Goal: Task Accomplishment & Management: Complete application form

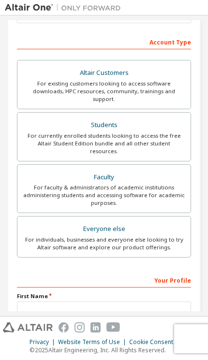
scroll to position [136, 0]
click at [130, 132] on div "For currently enrolled students looking to access the free Altair Student Editi…" at bounding box center [103, 143] width 161 height 23
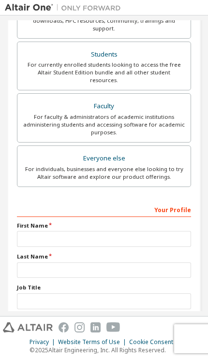
scroll to position [239, 0]
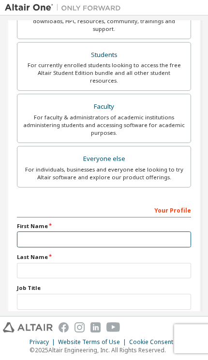
click at [113, 232] on input "text" at bounding box center [104, 240] width 174 height 16
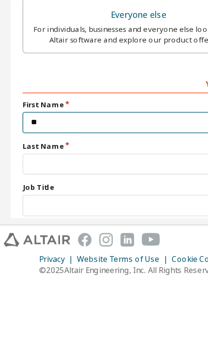
scroll to position [237, 0]
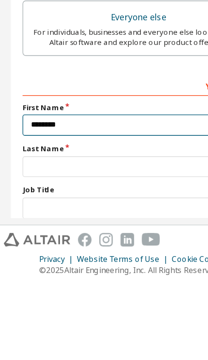
type input "********"
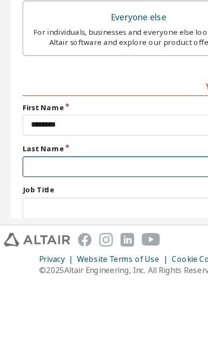
click at [124, 265] on input "text" at bounding box center [104, 273] width 174 height 16
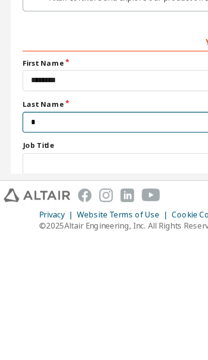
scroll to position [235, 0]
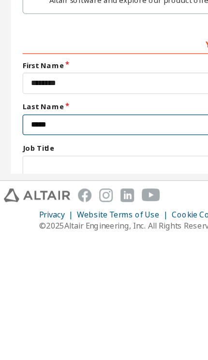
type input "*****"
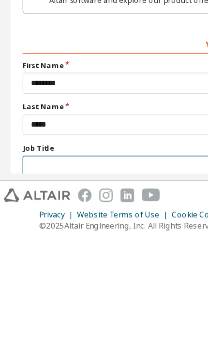
click at [117, 298] on input "text" at bounding box center [104, 306] width 174 height 16
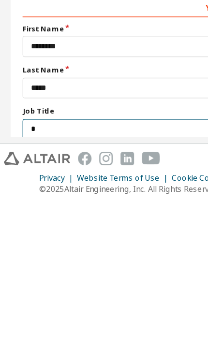
scroll to position [233, 0]
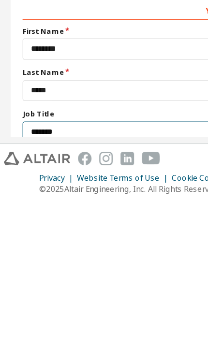
type input "*******"
click at [17, 321] on label "I accept the Academic End-User License Agreement" at bounding box center [92, 325] width 151 height 8
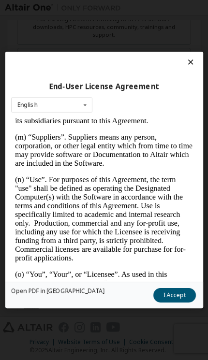
scroll to position [1134, 0]
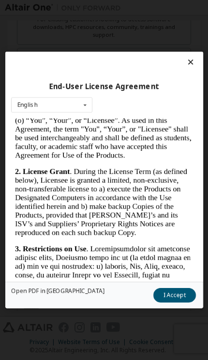
click at [184, 303] on button "I Accept" at bounding box center [174, 295] width 43 height 15
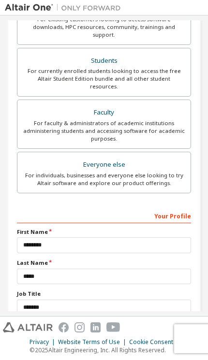
click at [23, 335] on label "I would like to receive marketing emails from Altair" at bounding box center [92, 339] width 150 height 8
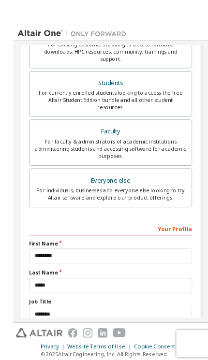
scroll to position [1, 0]
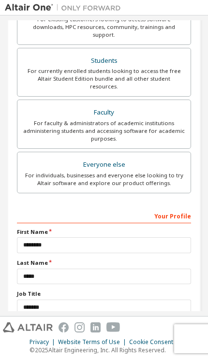
click at [107, 349] on div "Next" at bounding box center [104, 356] width 174 height 15
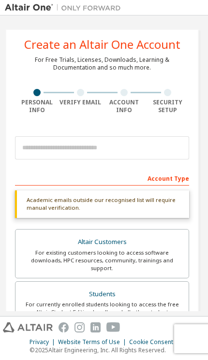
scroll to position [0, 2]
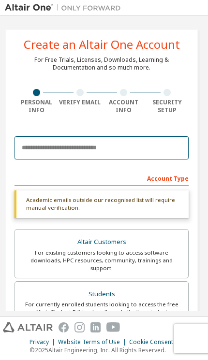
click at [23, 151] on input "email" at bounding box center [102, 147] width 174 height 23
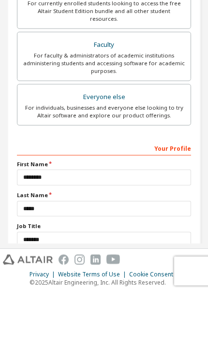
scroll to position [52, 0]
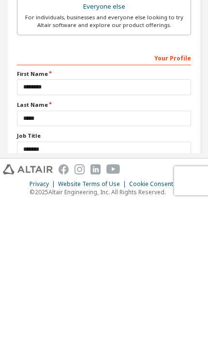
click at [108, 349] on button "Next" at bounding box center [103, 356] width 51 height 15
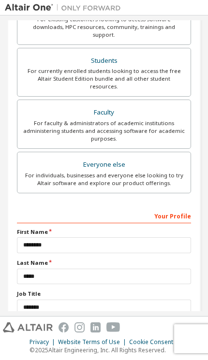
scroll to position [0, 0]
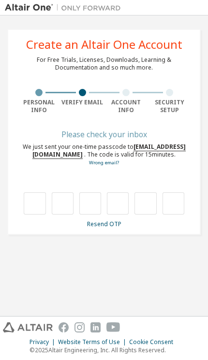
click at [34, 192] on input "text" at bounding box center [35, 203] width 22 height 22
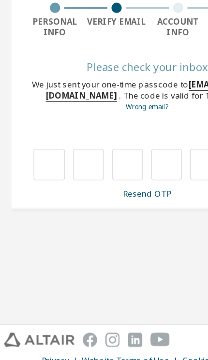
click at [99, 160] on link "Wrong email?" at bounding box center [104, 163] width 30 height 6
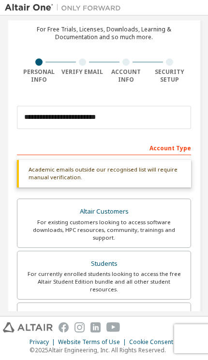
scroll to position [30, 0]
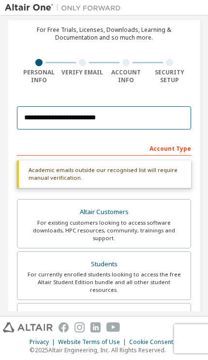
click at [121, 106] on input "**********" at bounding box center [104, 117] width 174 height 23
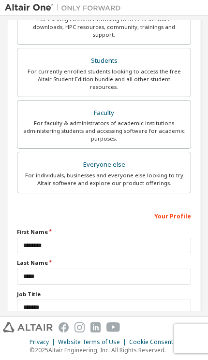
scroll to position [0, 0]
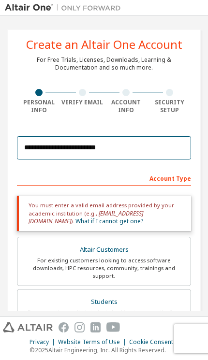
type input "**********"
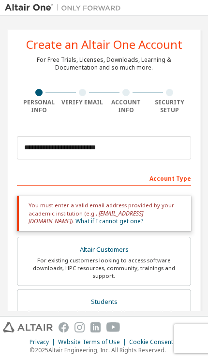
click at [93, 348] on div "Faculty" at bounding box center [103, 355] width 161 height 14
click at [153, 309] on div "For currently enrolled students looking to access the free Altair Student Editi…" at bounding box center [103, 320] width 161 height 23
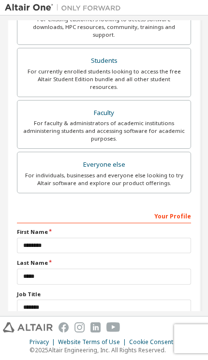
click at [19, 321] on label "I accept the Academic End-User License Agreement" at bounding box center [92, 325] width 151 height 8
click at [21, 335] on label "I would like to receive marketing emails from Altair" at bounding box center [92, 339] width 150 height 8
click at [21, 321] on label "I accept the Academic End-User License Agreement" at bounding box center [92, 325] width 151 height 8
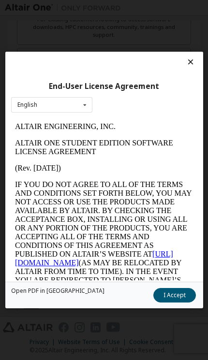
click at [185, 303] on button "I Accept" at bounding box center [174, 295] width 43 height 15
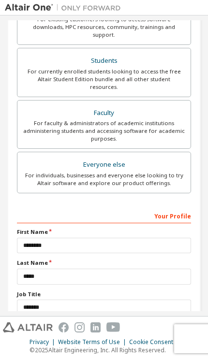
click at [22, 335] on label "I would like to receive marketing emails from Altair" at bounding box center [92, 339] width 150 height 8
click at [95, 349] on div "Next" at bounding box center [104, 356] width 174 height 15
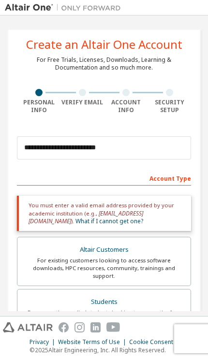
click at [147, 309] on div "For currently enrolled students looking to access the free Altair Student Editi…" at bounding box center [103, 320] width 161 height 23
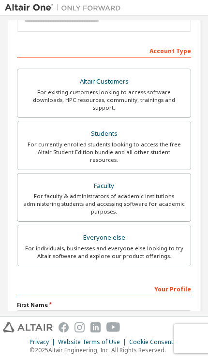
scroll to position [128, 0]
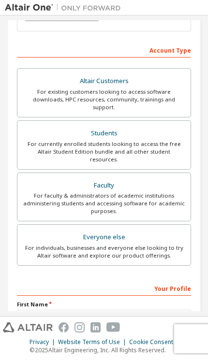
click at [146, 140] on div "For currently enrolled students looking to access the free Altair Student Editi…" at bounding box center [103, 151] width 161 height 23
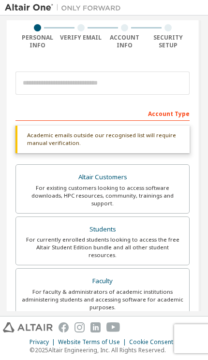
scroll to position [63, 1]
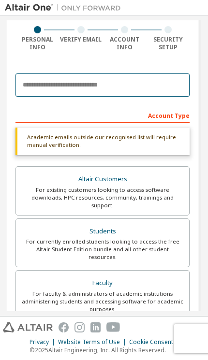
click at [149, 83] on input "email" at bounding box center [102, 84] width 174 height 23
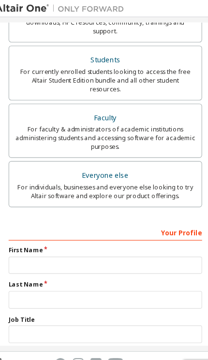
scroll to position [247, 0]
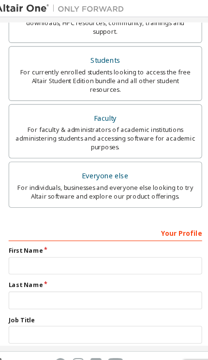
type input "**********"
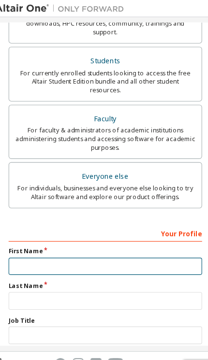
click at [99, 232] on input "text" at bounding box center [104, 240] width 174 height 16
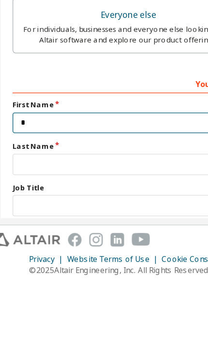
scroll to position [245, 0]
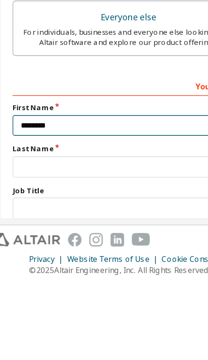
type input "********"
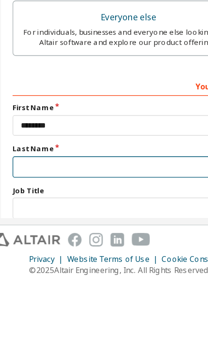
click at [17, 265] on input "text" at bounding box center [104, 273] width 174 height 16
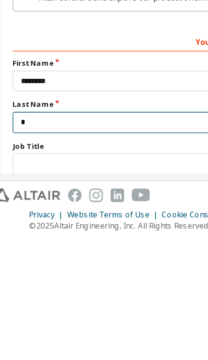
scroll to position [243, 0]
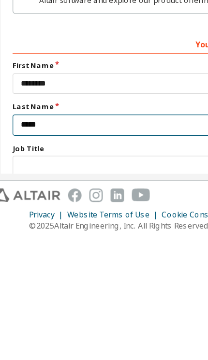
type input "*****"
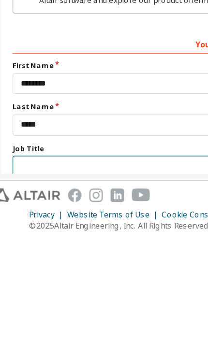
click at [133, 298] on input "text" at bounding box center [104, 306] width 174 height 16
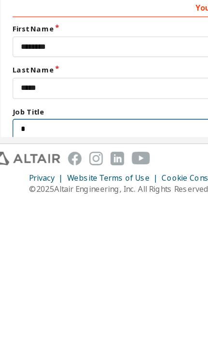
scroll to position [241, 0]
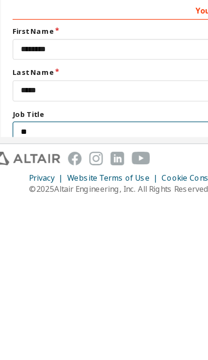
type input "*******"
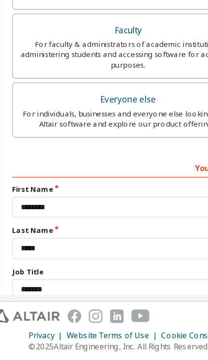
click at [17, 321] on label "I accept the Academic End-User License Agreement" at bounding box center [92, 325] width 151 height 8
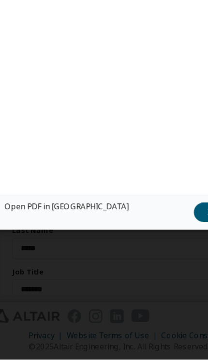
click at [153, 242] on button "I Accept" at bounding box center [174, 249] width 43 height 15
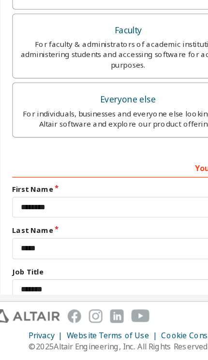
click at [17, 335] on label "I would like to receive marketing emails from Altair" at bounding box center [92, 339] width 150 height 8
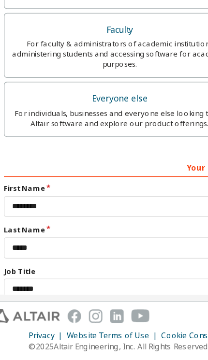
scroll to position [241, 6]
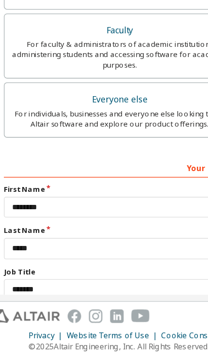
click at [73, 349] on div "Next" at bounding box center [98, 356] width 174 height 15
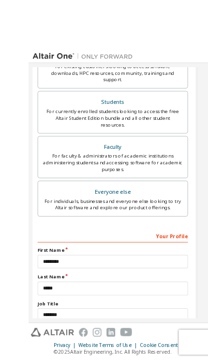
scroll to position [49, 0]
